Goal: Task Accomplishment & Management: Complete application form

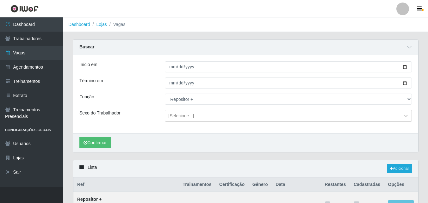
select select "82"
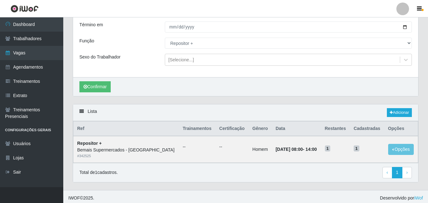
scroll to position [59, 0]
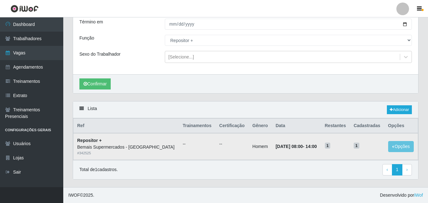
click at [316, 158] on td "[DATE] 08:00 - 14:00" at bounding box center [295, 146] width 49 height 27
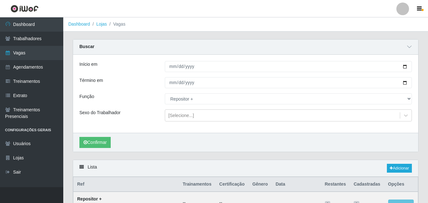
scroll to position [0, 0]
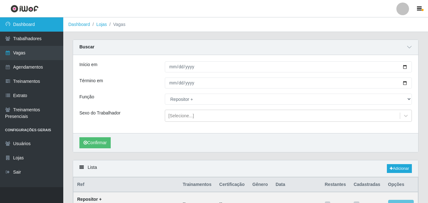
click at [34, 22] on link "Dashboard" at bounding box center [31, 24] width 63 height 14
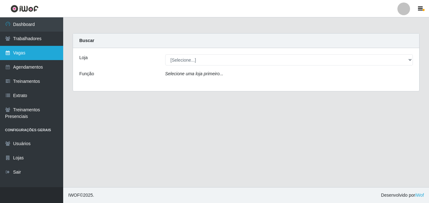
click at [31, 53] on link "Vagas" at bounding box center [31, 53] width 63 height 14
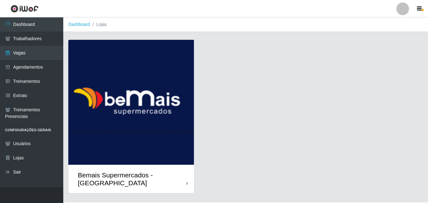
click at [180, 166] on div "Bemais Supermercados - [GEOGRAPHIC_DATA]" at bounding box center [131, 179] width 126 height 28
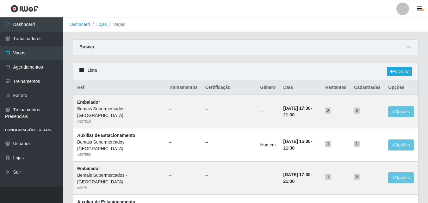
click at [407, 44] on span at bounding box center [409, 47] width 8 height 7
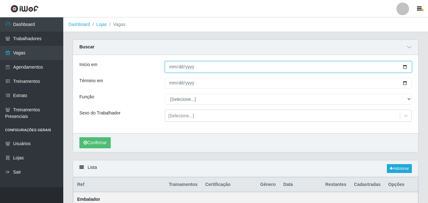
click at [235, 69] on input "Início em" at bounding box center [288, 66] width 247 height 11
click at [405, 66] on input "Início em" at bounding box center [288, 66] width 247 height 11
type input "[DATE]"
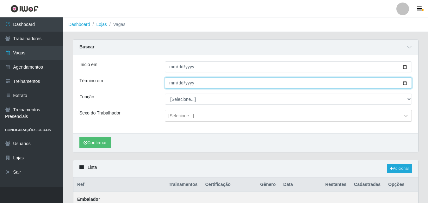
click at [403, 82] on input "Término em" at bounding box center [288, 82] width 247 height 11
type input "[DATE]"
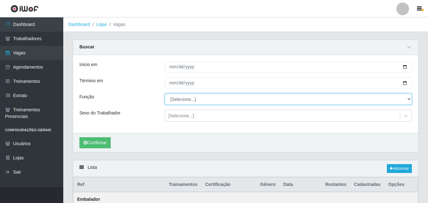
click at [199, 98] on select "[Selecione...] ASG ASG + ASG ++ Auxiliar de Estacionamento Auxiliar de Estacion…" at bounding box center [288, 99] width 247 height 11
select select "82"
click at [165, 94] on select "[Selecione...] ASG ASG + ASG ++ Auxiliar de Estacionamento Auxiliar de Estacion…" at bounding box center [288, 99] width 247 height 11
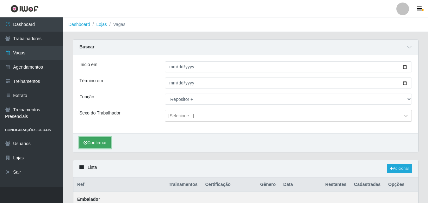
click at [102, 143] on button "Confirmar" at bounding box center [94, 142] width 31 height 11
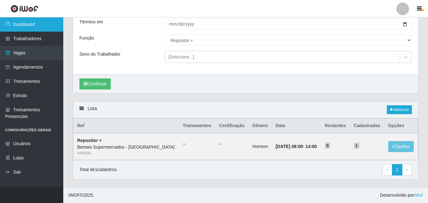
click at [32, 25] on link "Dashboard" at bounding box center [31, 24] width 63 height 14
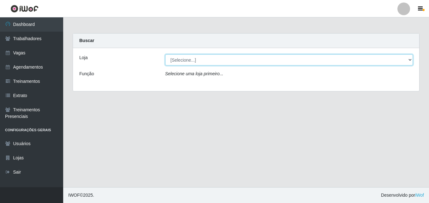
click at [201, 58] on select "[Selecione...] Bemais Supermercados - [GEOGRAPHIC_DATA]" at bounding box center [289, 59] width 248 height 11
select select "250"
click at [165, 54] on select "[Selecione...] Bemais Supermercados - [GEOGRAPHIC_DATA]" at bounding box center [289, 59] width 248 height 11
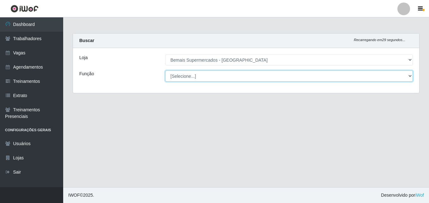
click at [194, 76] on select "[Selecione...] ASG ASG + ASG ++ Auxiliar de Estacionamento Auxiliar de Estacion…" at bounding box center [289, 75] width 248 height 11
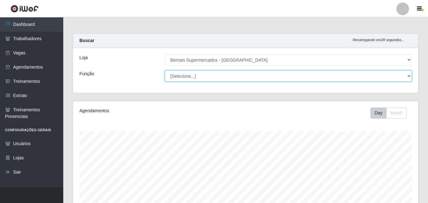
scroll to position [131, 345]
click at [165, 70] on select "[Selecione...] ASG ASG + ASG ++ Auxiliar de Estacionamento Auxiliar de Estacion…" at bounding box center [288, 75] width 247 height 11
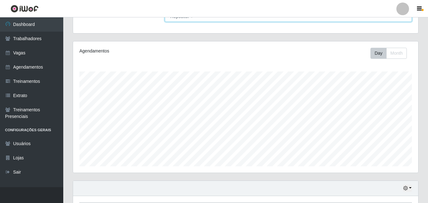
scroll to position [104, 0]
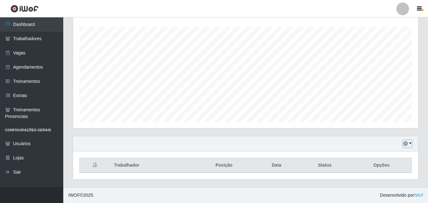
click at [410, 144] on button "button" at bounding box center [407, 143] width 9 height 7
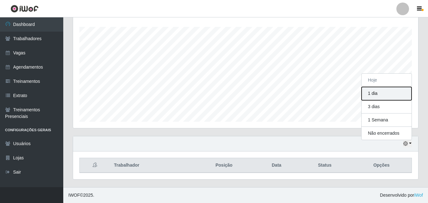
click at [386, 92] on button "1 dia" at bounding box center [386, 93] width 50 height 13
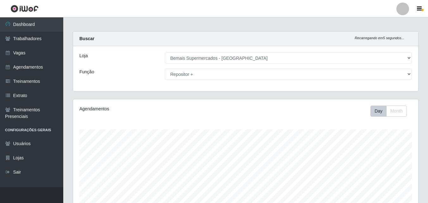
scroll to position [0, 0]
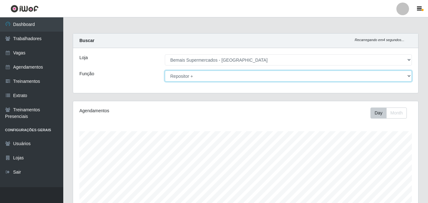
click at [193, 76] on select "[Selecione...] ASG ASG + ASG ++ Auxiliar de Estacionamento Auxiliar de Estacion…" at bounding box center [288, 75] width 247 height 11
select select "86"
click at [165, 70] on select "[Selecione...] ASG ASG + ASG ++ Auxiliar de Estacionamento Auxiliar de Estacion…" at bounding box center [288, 75] width 247 height 11
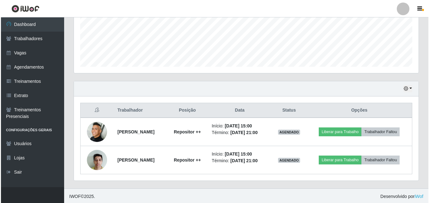
scroll to position [161, 0]
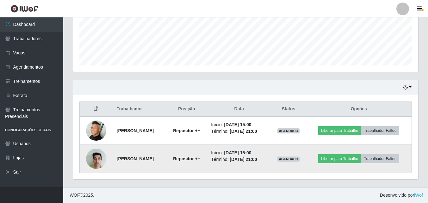
click at [94, 158] on img at bounding box center [96, 158] width 20 height 27
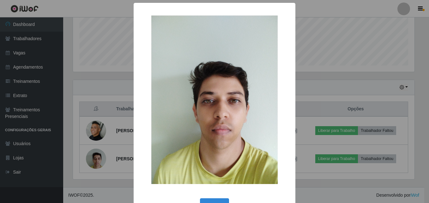
click at [92, 138] on div "× OK Cancel" at bounding box center [214, 101] width 429 height 203
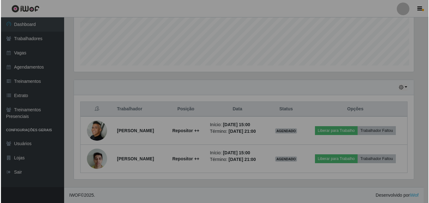
scroll to position [131, 345]
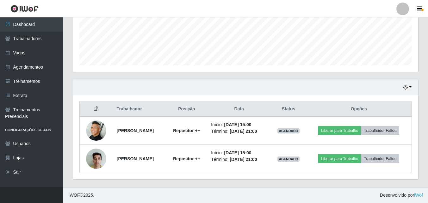
click at [92, 138] on img at bounding box center [96, 130] width 20 height 20
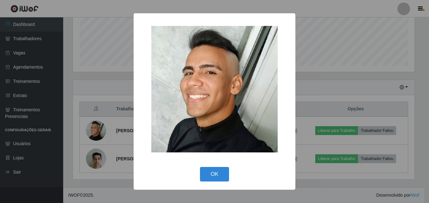
click at [92, 138] on div "× OK Cancel" at bounding box center [214, 101] width 429 height 203
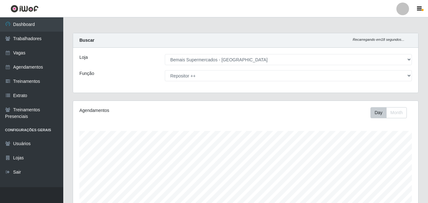
scroll to position [0, 0]
